Goal: Information Seeking & Learning: Learn about a topic

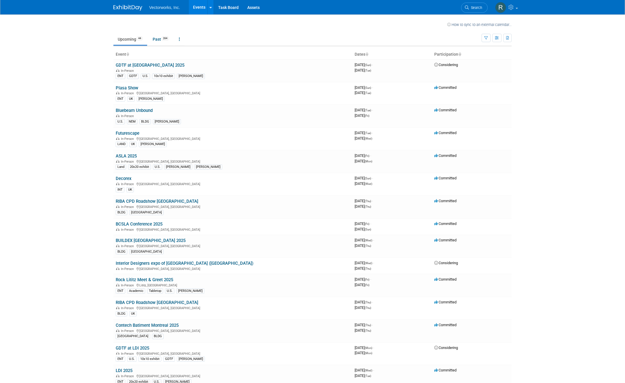
click at [60, 136] on body "Vectorworks, Inc. Events Recently Viewed Events: The Buildings Show 2025 [GEOGR…" at bounding box center [312, 191] width 625 height 383
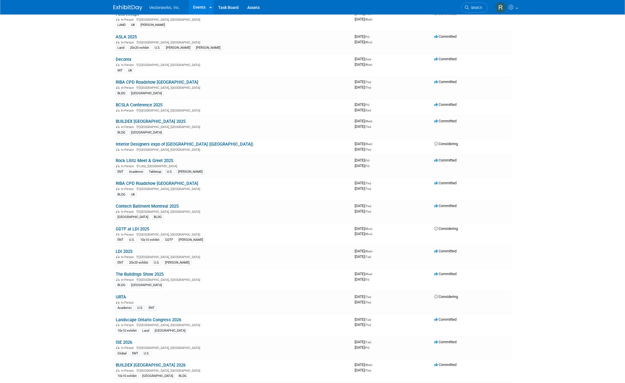
scroll to position [222, 0]
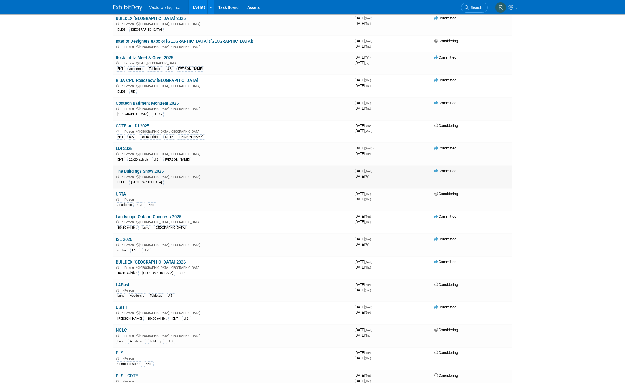
click at [151, 171] on link "The Buildings Show 2025" at bounding box center [140, 171] width 48 height 5
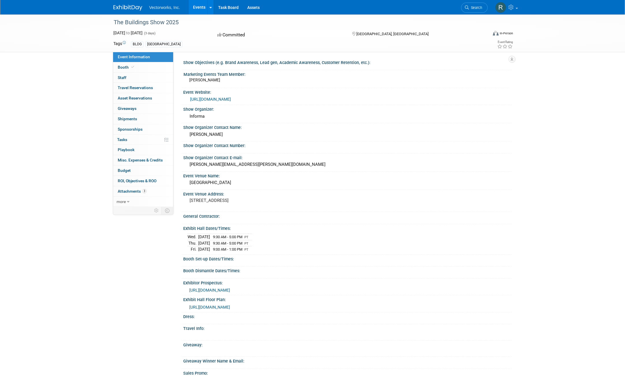
click at [55, 150] on div "The Buildings Show 2025 Dec 3, 2025 to Dec 5, 2025 (3 days) Dec 3, 2025 to Dec …" at bounding box center [312, 219] width 625 height 411
drag, startPoint x: 213, startPoint y: 203, endPoint x: 255, endPoint y: 203, distance: 41.8
click at [255, 203] on div "255 Front Street W, Toronto, Ontario" at bounding box center [251, 204] width 137 height 14
